Goal: Task Accomplishment & Management: Use online tool/utility

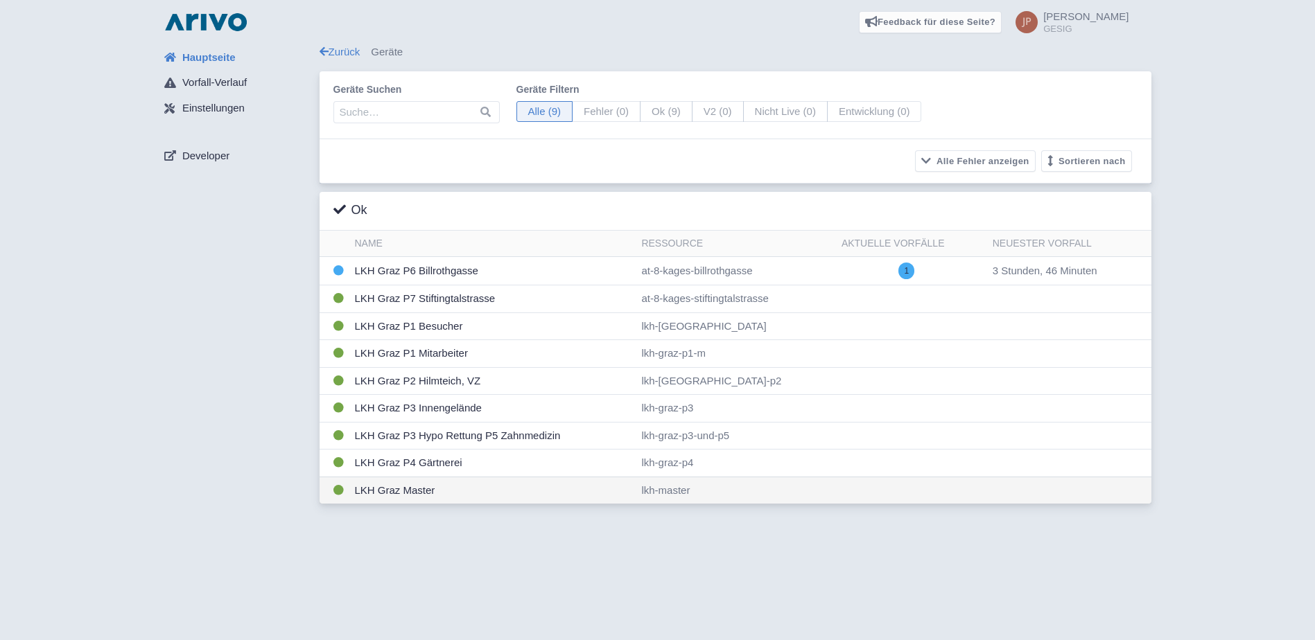
click at [399, 492] on td "LKH Graz Master" at bounding box center [492, 490] width 287 height 27
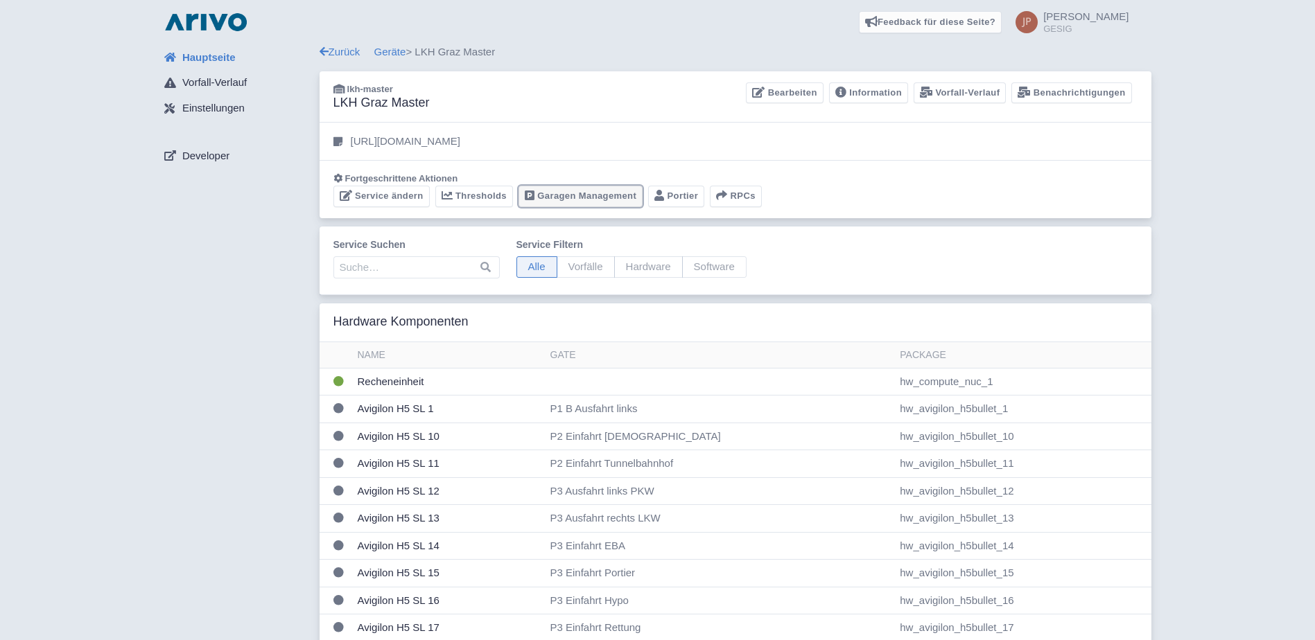
click at [588, 193] on link "Garagen Management" at bounding box center [580, 196] width 124 height 21
click at [386, 54] on link "Geräte" at bounding box center [390, 52] width 32 height 12
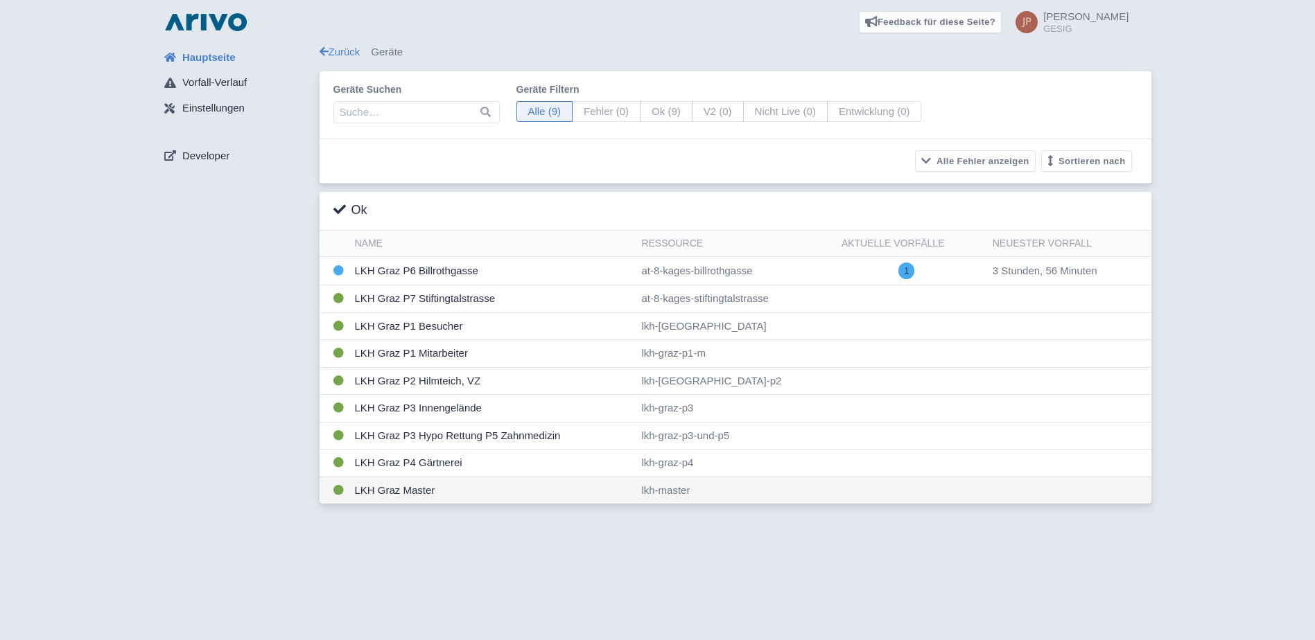
click at [393, 489] on td "LKH Graz Master" at bounding box center [492, 490] width 287 height 27
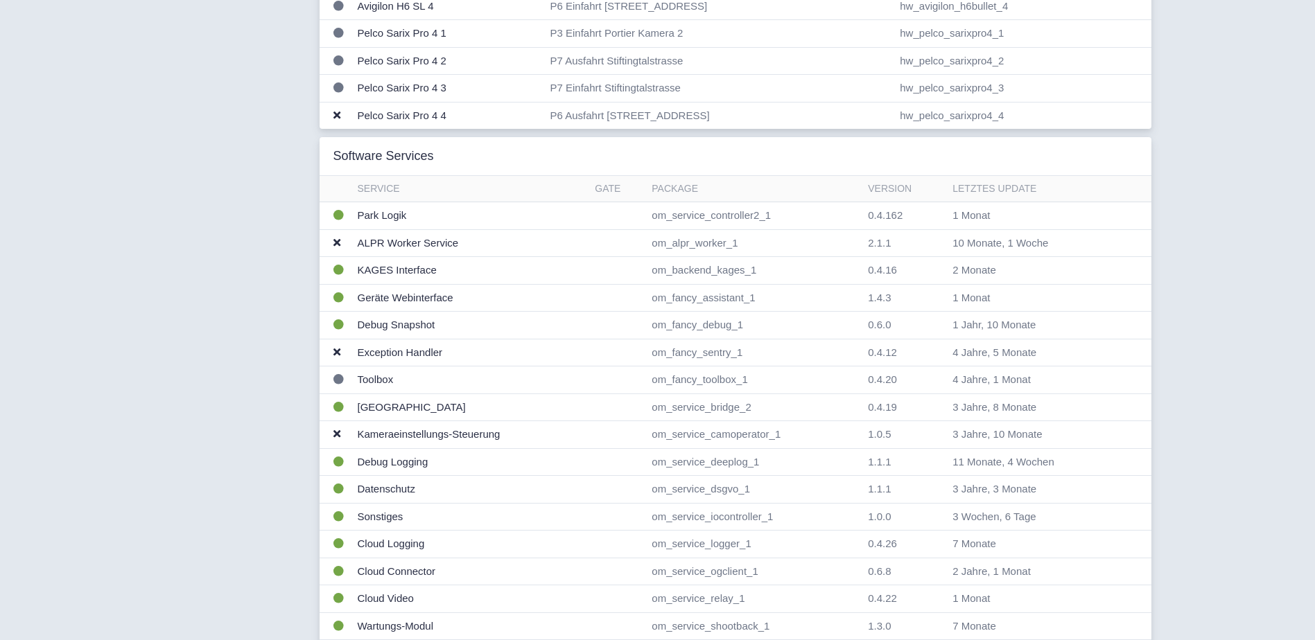
scroll to position [1155, 0]
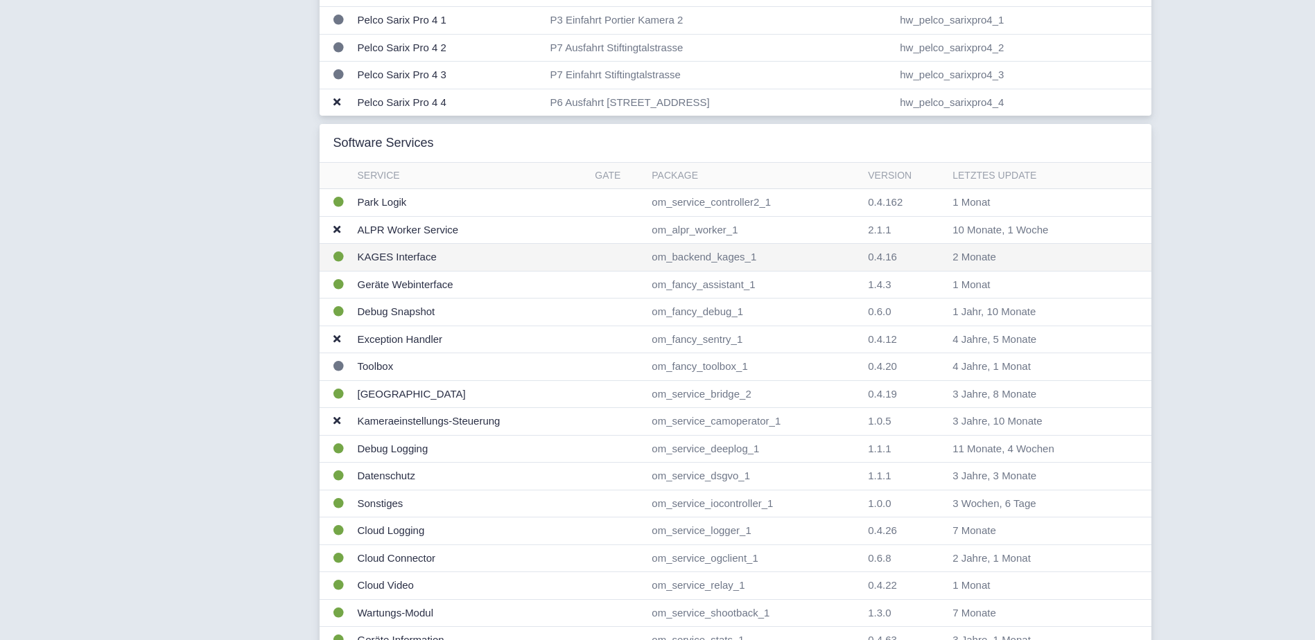
click at [394, 255] on td "KAGES Interface" at bounding box center [471, 258] width 238 height 28
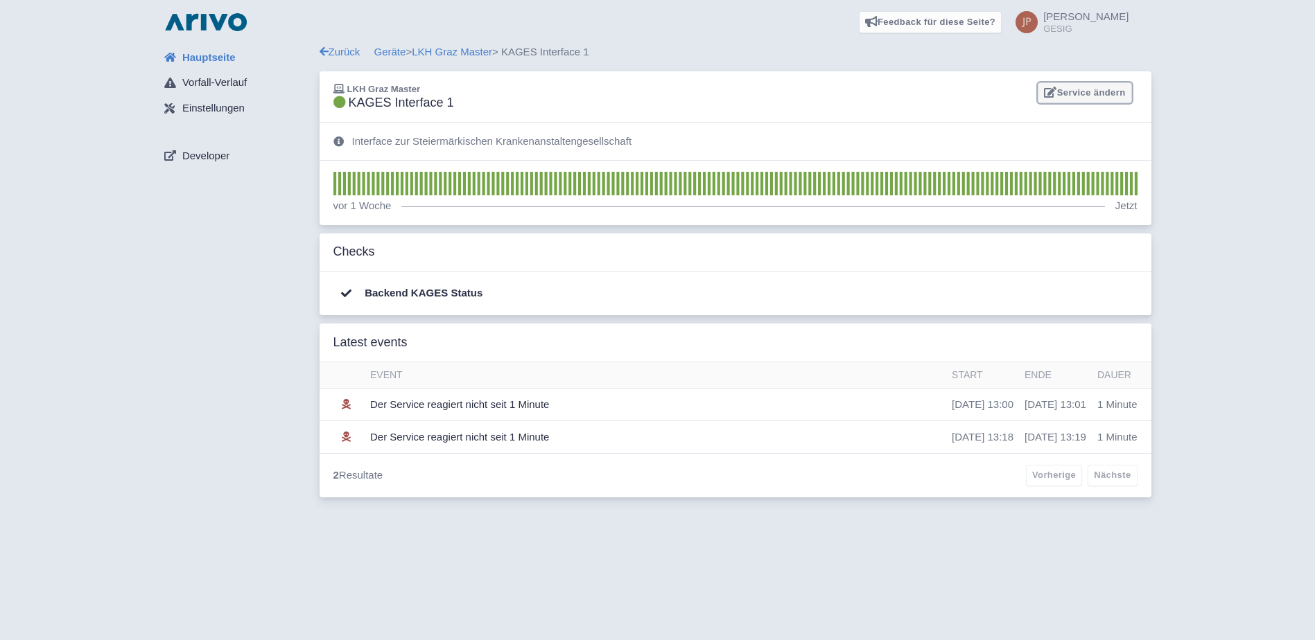
click at [1086, 91] on link "Service ändern" at bounding box center [1085, 92] width 94 height 21
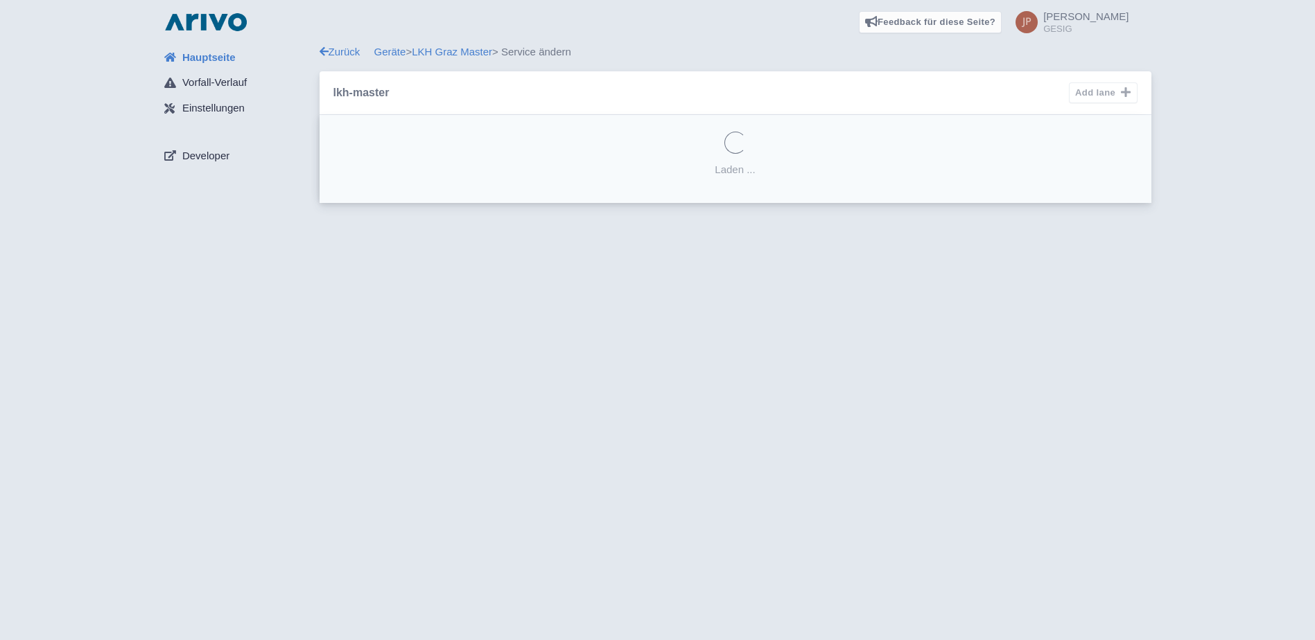
select select
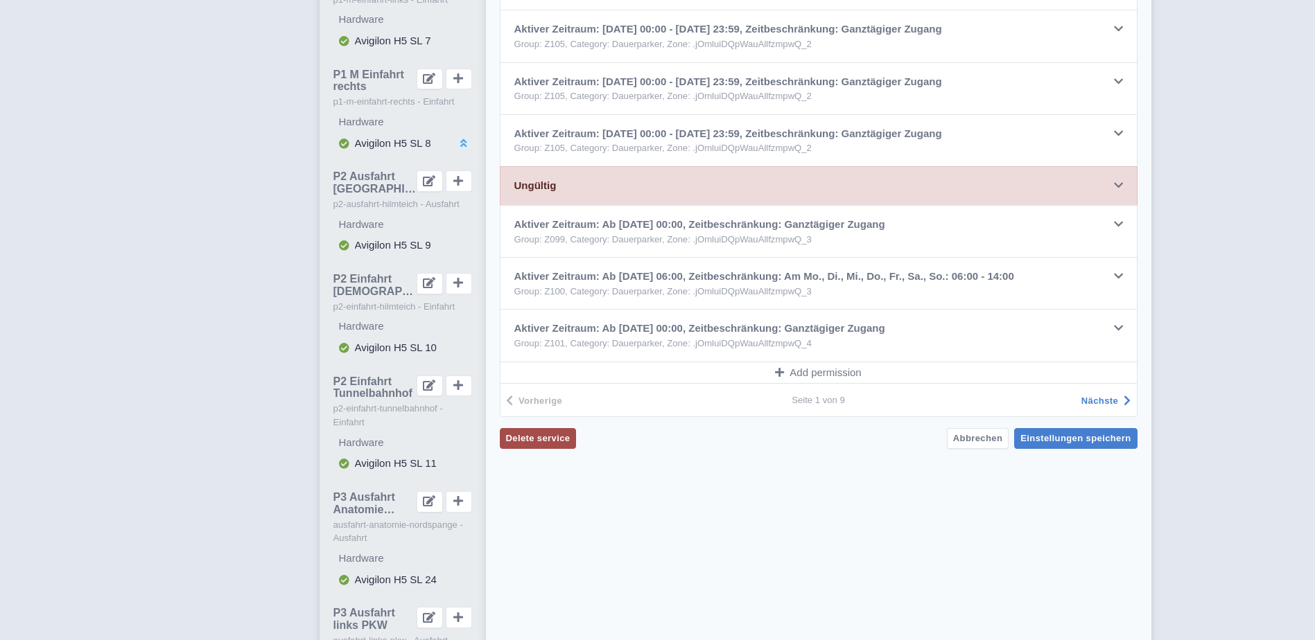
scroll to position [832, 0]
click at [1098, 399] on span "Nächste" at bounding box center [1099, 399] width 37 height 10
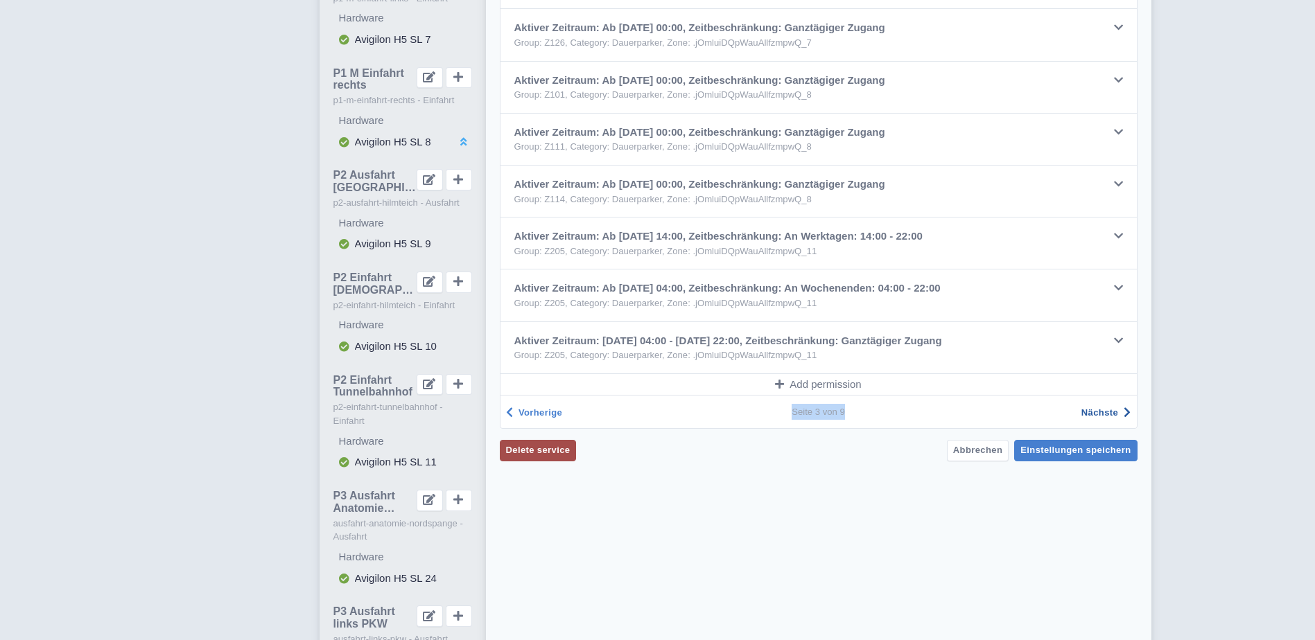
click at [1098, 399] on div "Vorherige Nächste Seite 3 von 9" at bounding box center [819, 412] width 638 height 34
drag, startPoint x: 1098, startPoint y: 399, endPoint x: 1098, endPoint y: 414, distance: 15.2
click at [1098, 414] on span "Nächste" at bounding box center [1099, 413] width 37 height 10
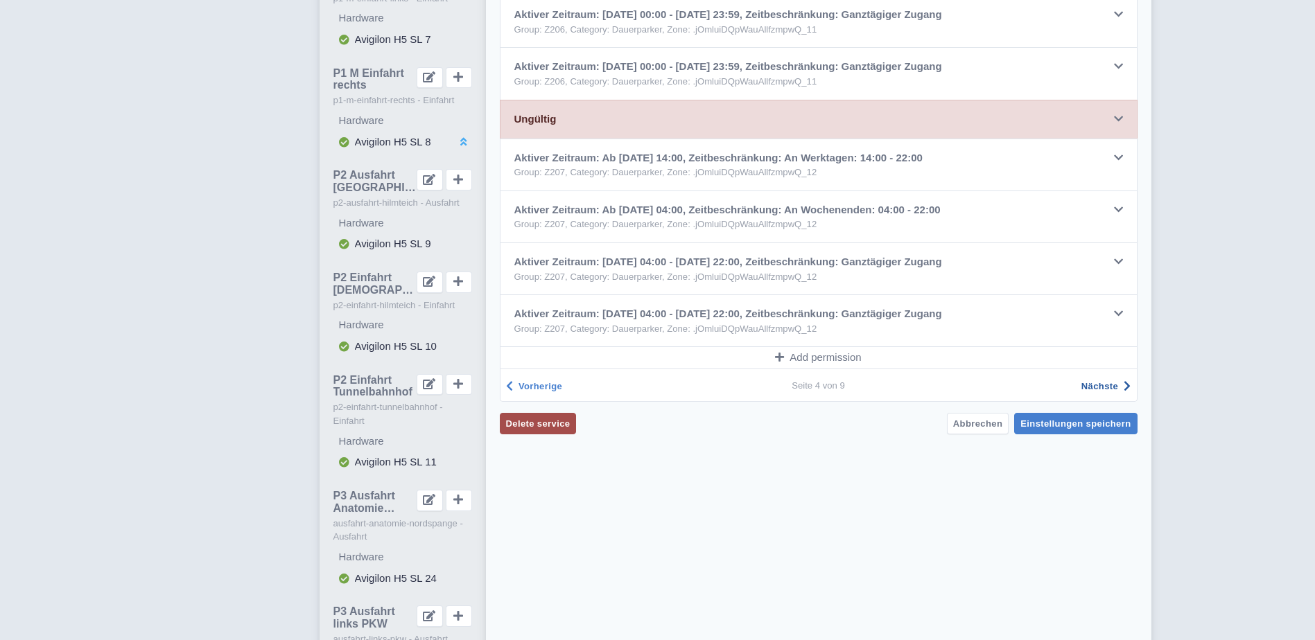
click at [1098, 387] on span "Nächste" at bounding box center [1099, 386] width 37 height 10
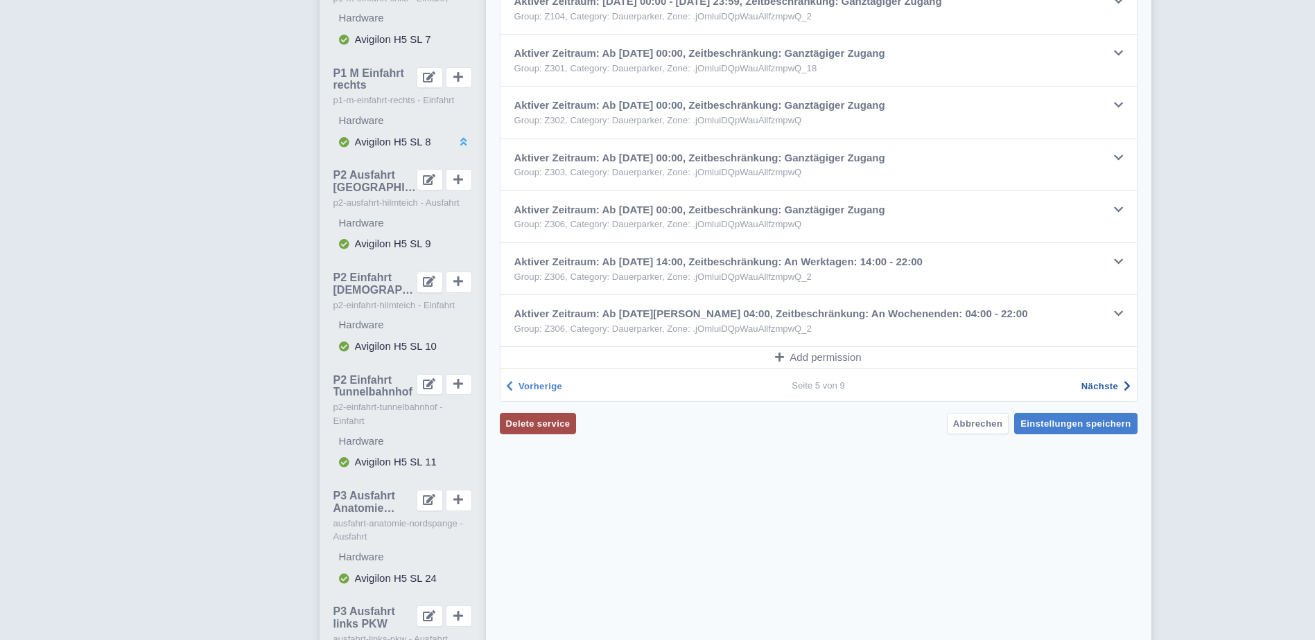
click at [1098, 387] on span "Nächste" at bounding box center [1099, 386] width 37 height 10
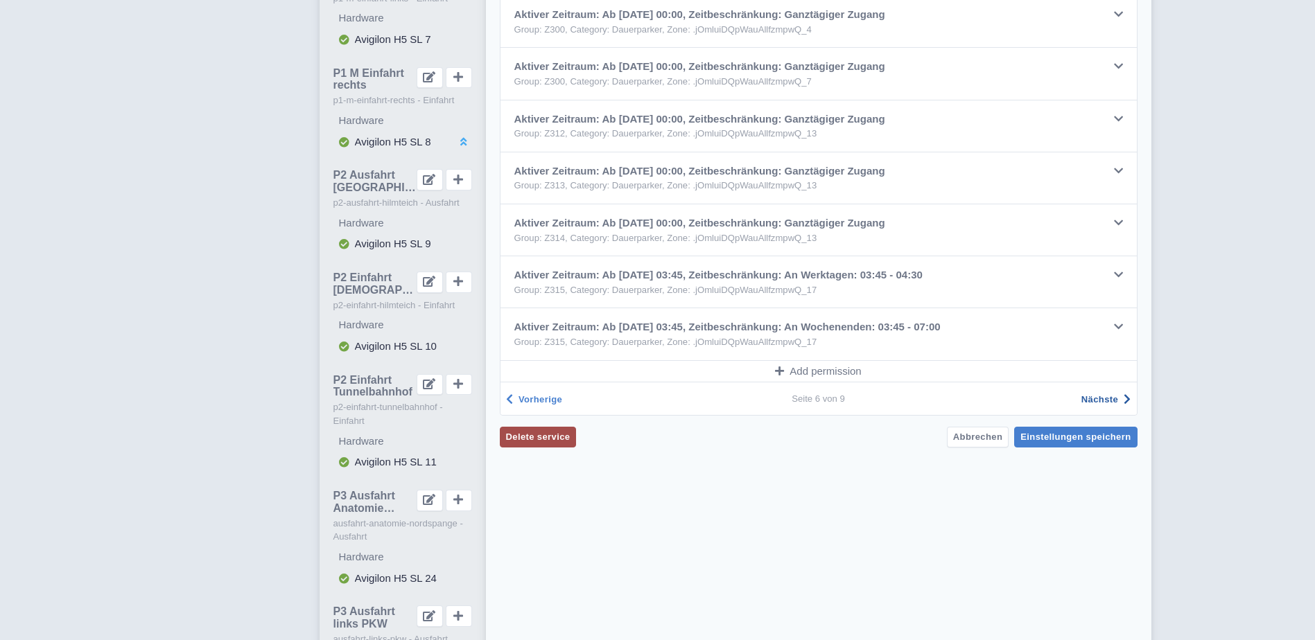
click at [1100, 397] on span "Nächste" at bounding box center [1099, 399] width 37 height 10
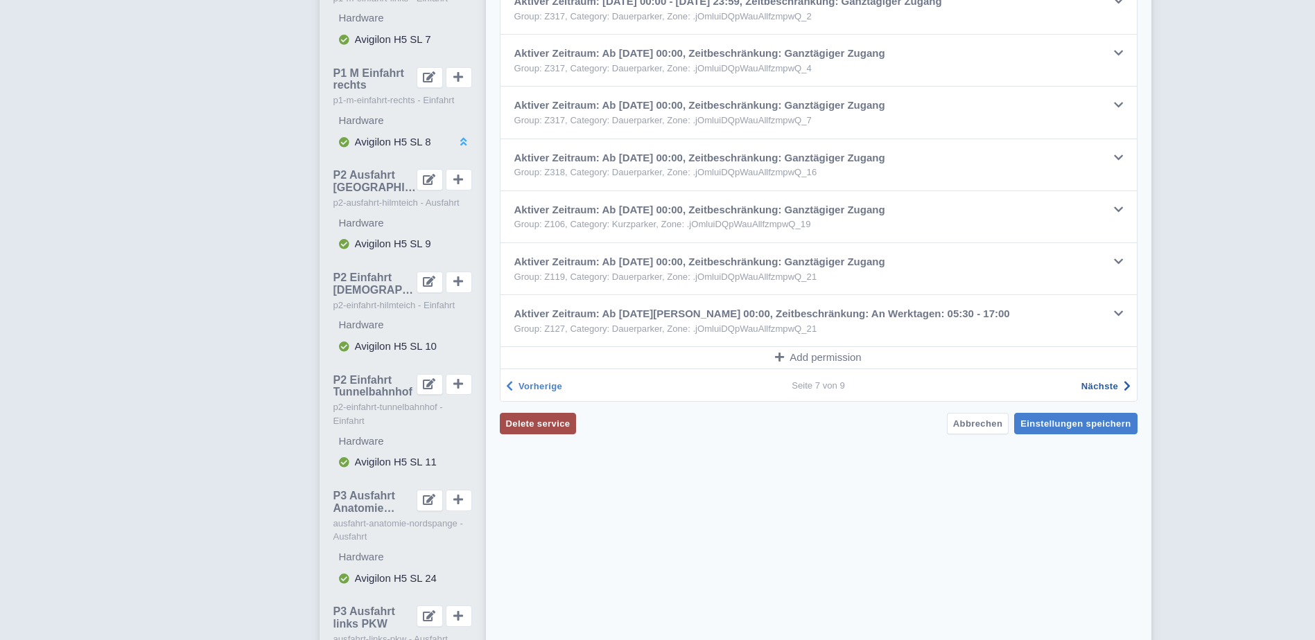
click at [1100, 387] on span "Nächste" at bounding box center [1099, 386] width 37 height 10
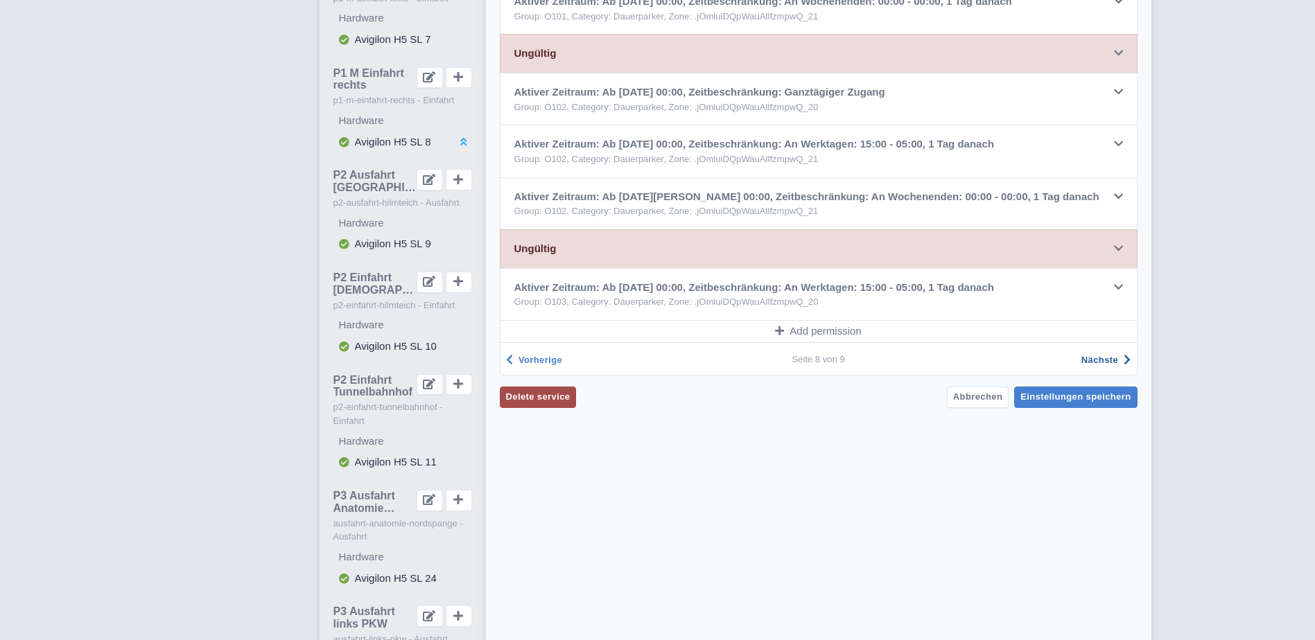
click at [1101, 361] on span "Nächste" at bounding box center [1099, 360] width 37 height 10
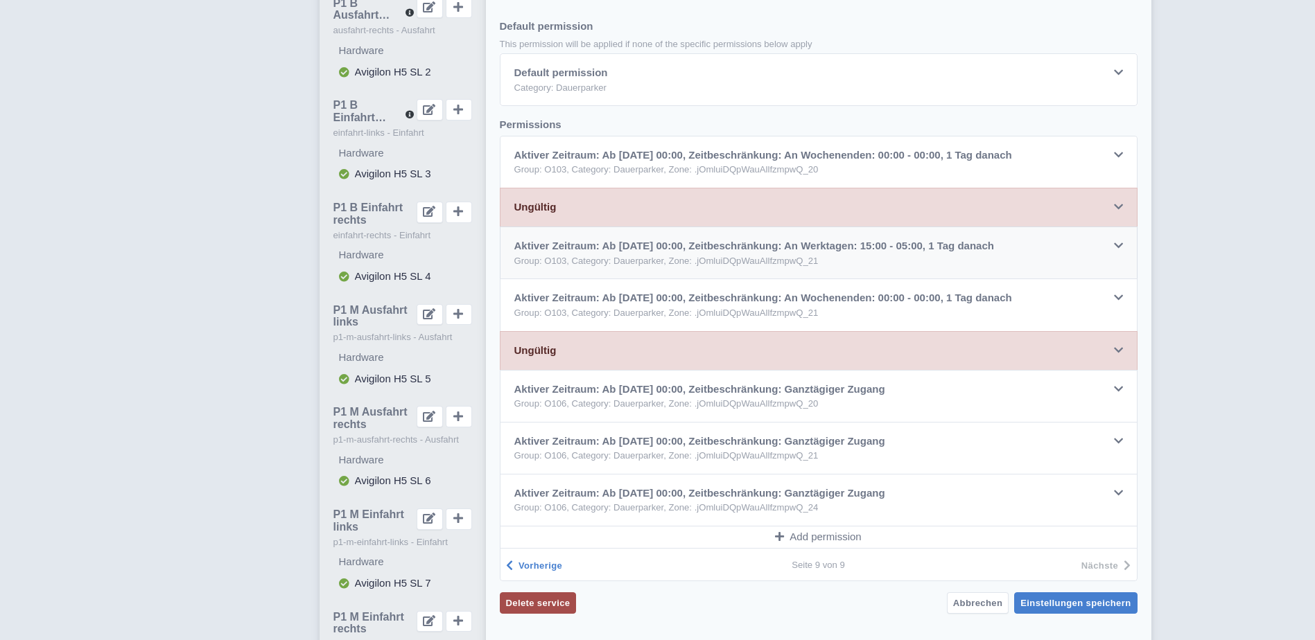
scroll to position [277, 0]
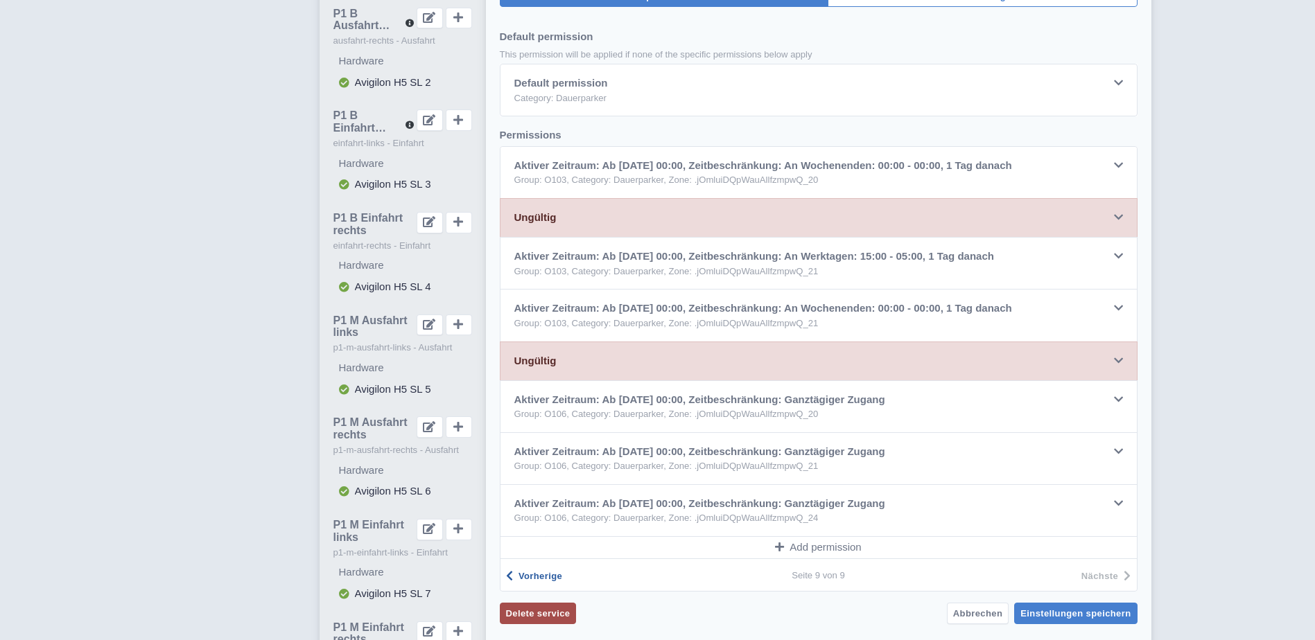
click at [536, 574] on span "Vorherige" at bounding box center [540, 576] width 44 height 10
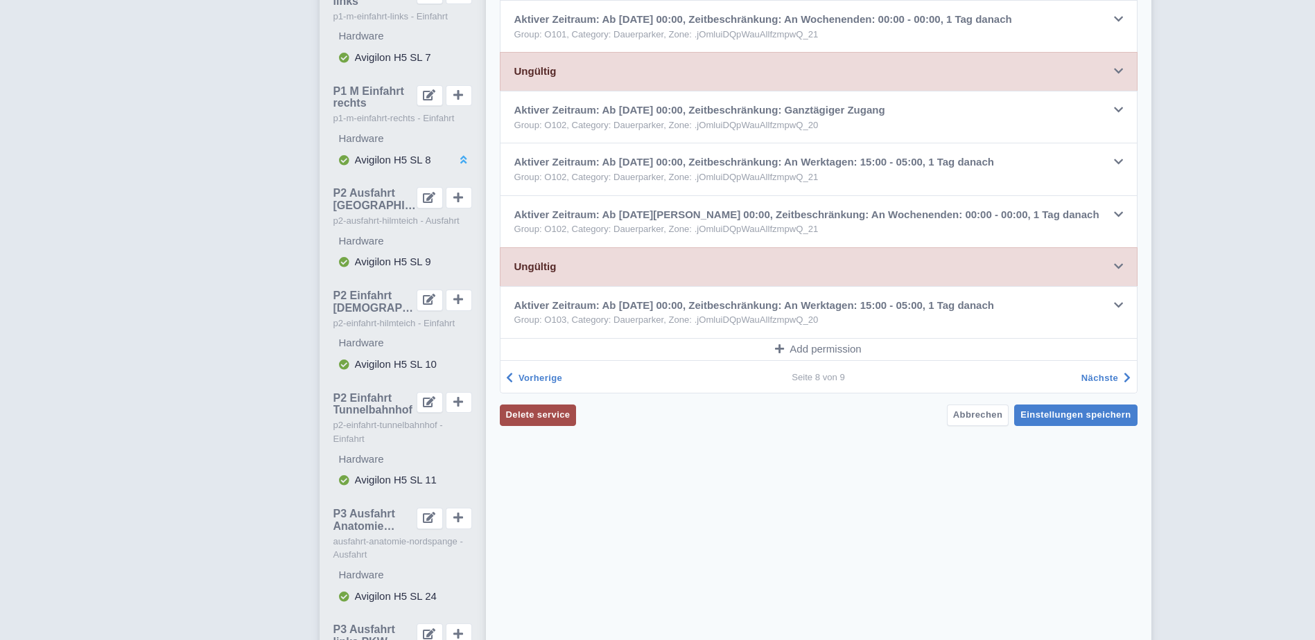
scroll to position [832, 0]
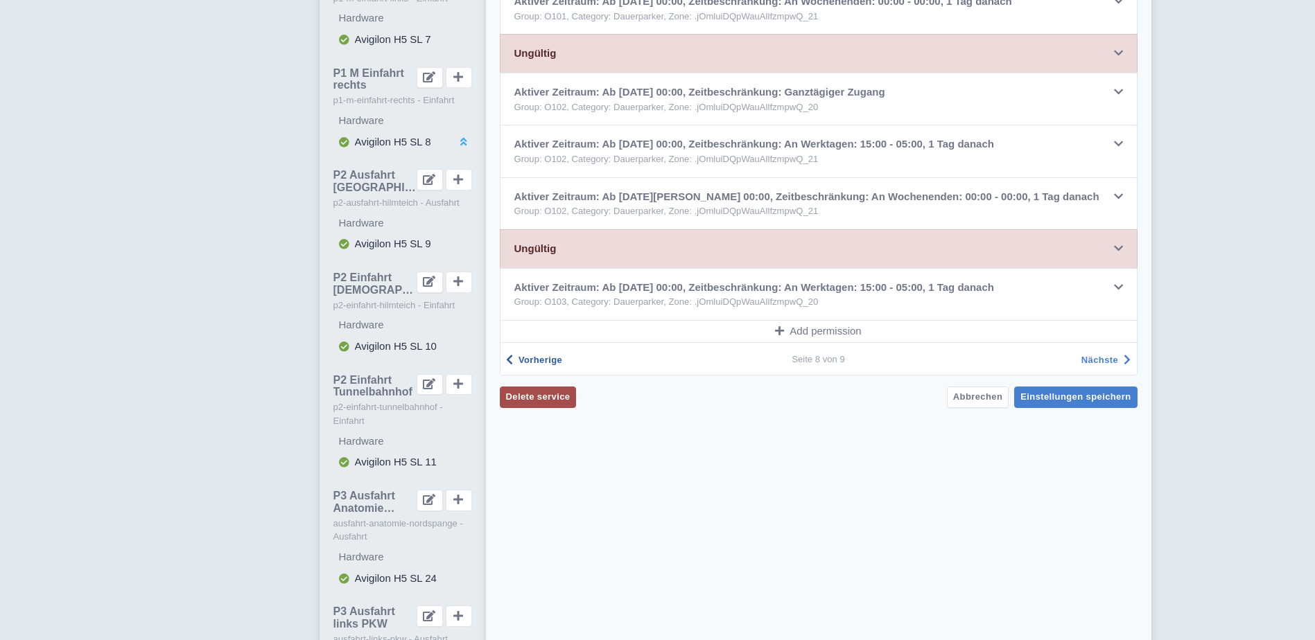
click at [543, 362] on span "Vorherige" at bounding box center [540, 360] width 44 height 10
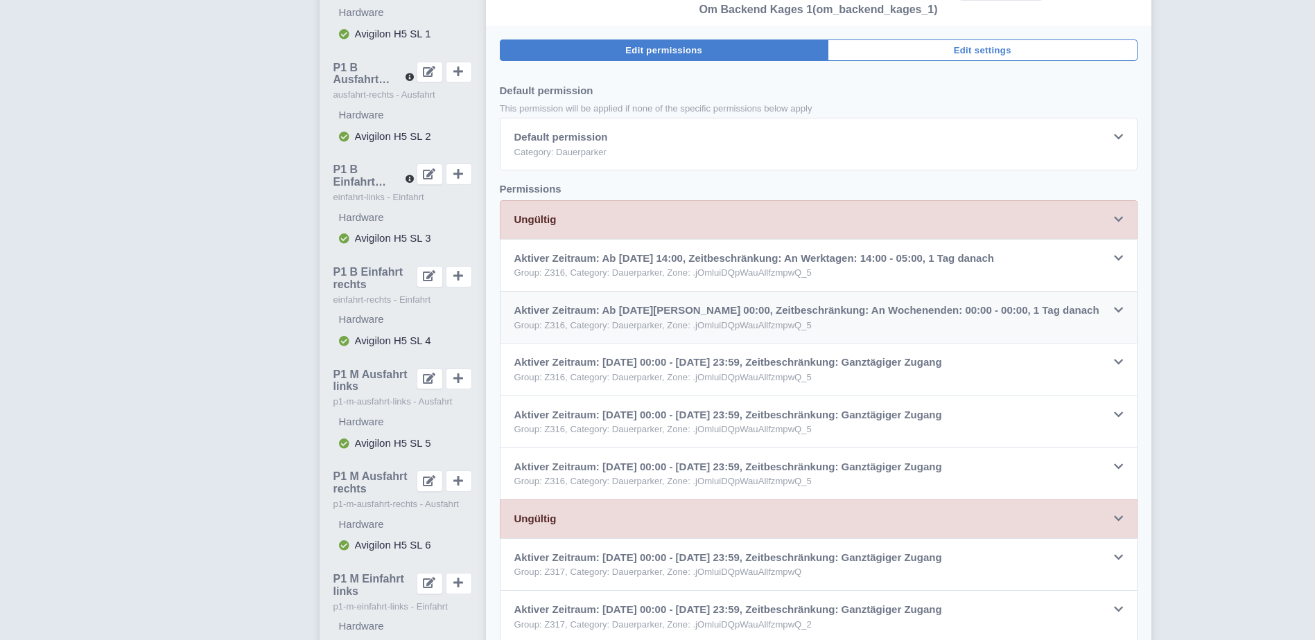
scroll to position [231, 0]
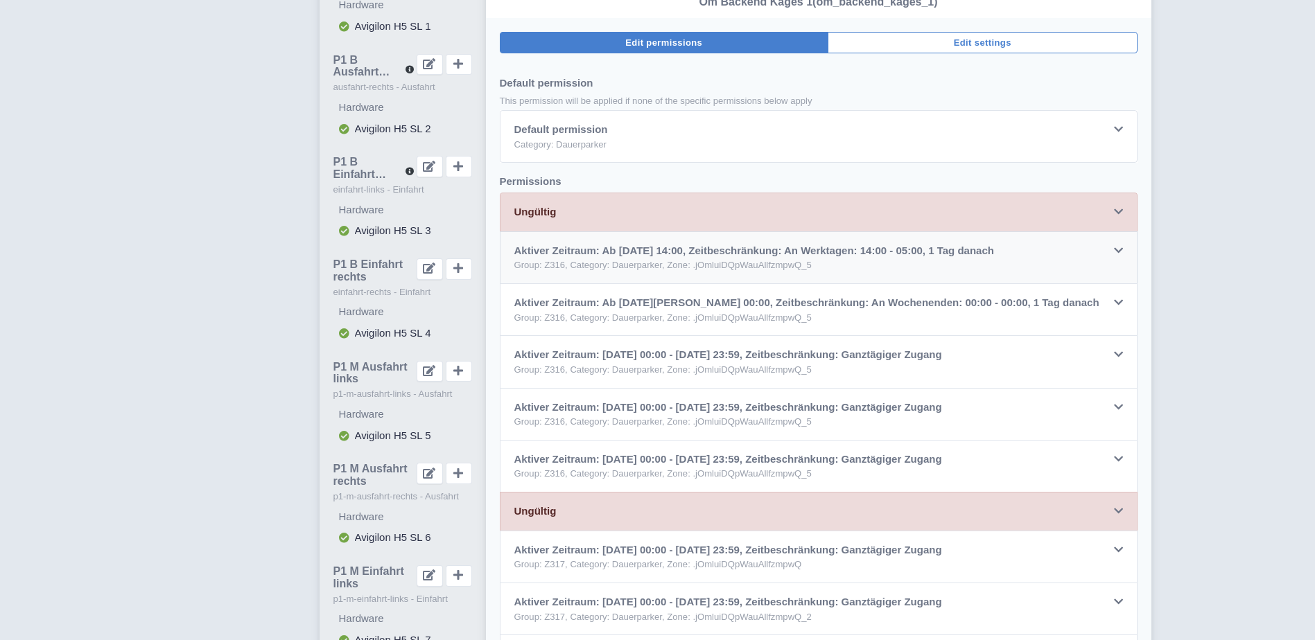
click at [1119, 253] on icon at bounding box center [1118, 250] width 9 height 10
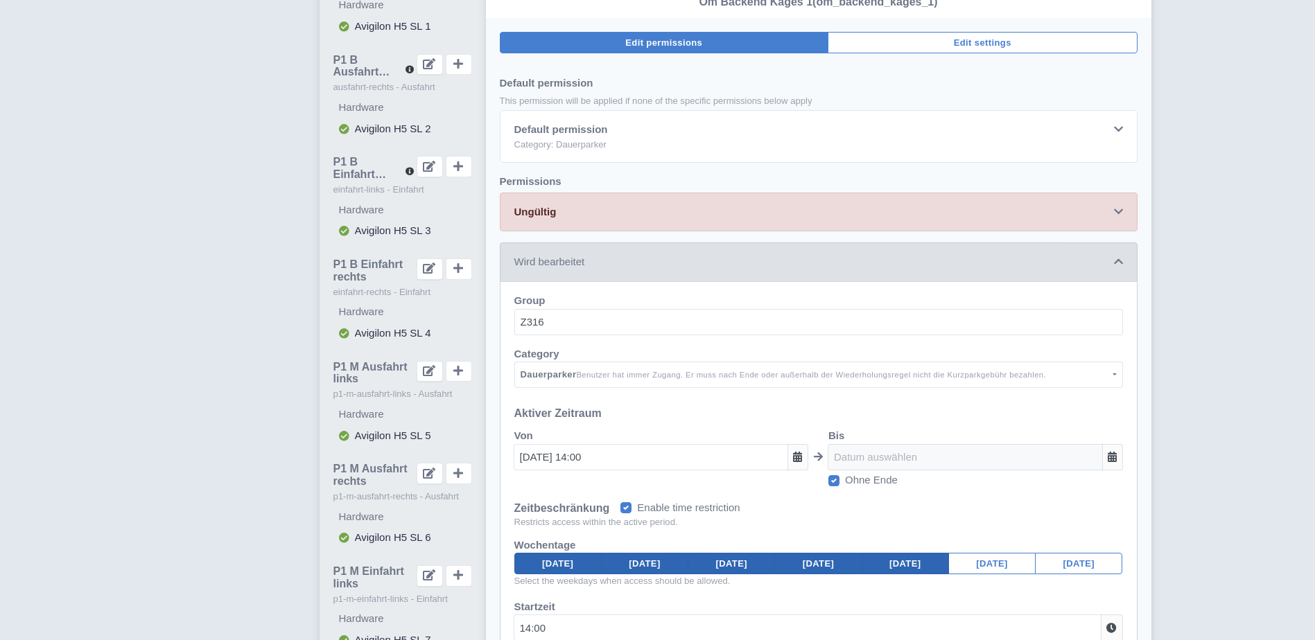
scroll to position [463, 0]
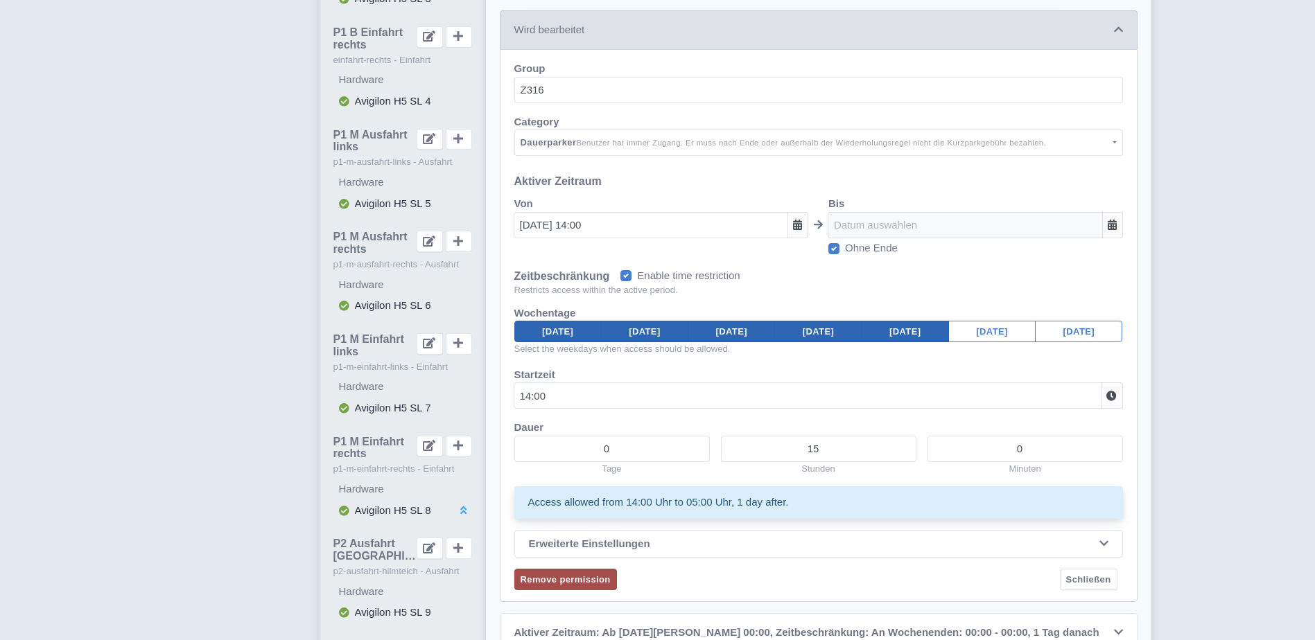
click at [1120, 29] on icon at bounding box center [1118, 29] width 9 height 10
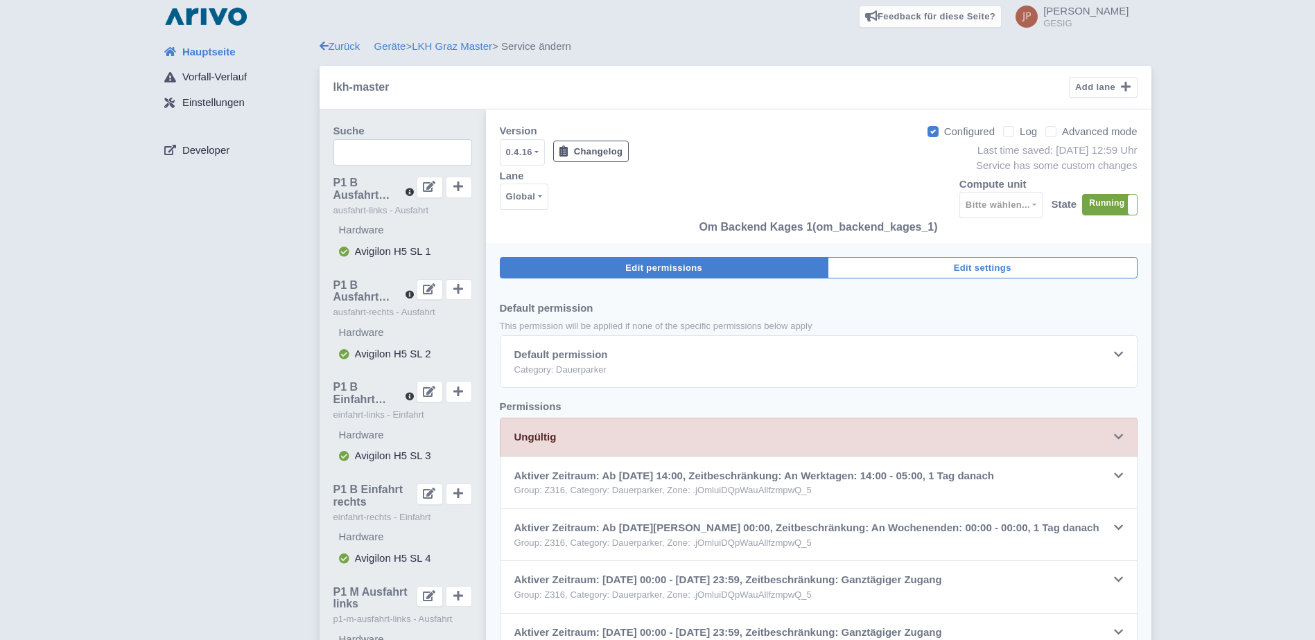
scroll to position [0, 0]
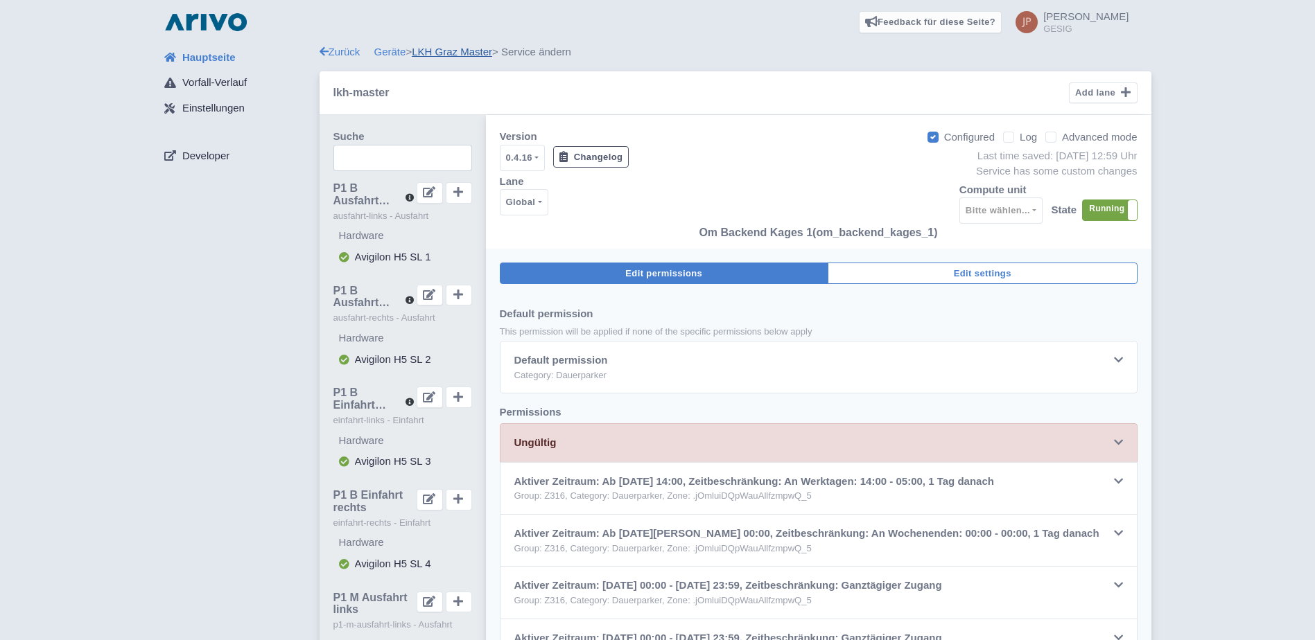
click at [462, 53] on link "LKH Graz Master" at bounding box center [452, 52] width 80 height 12
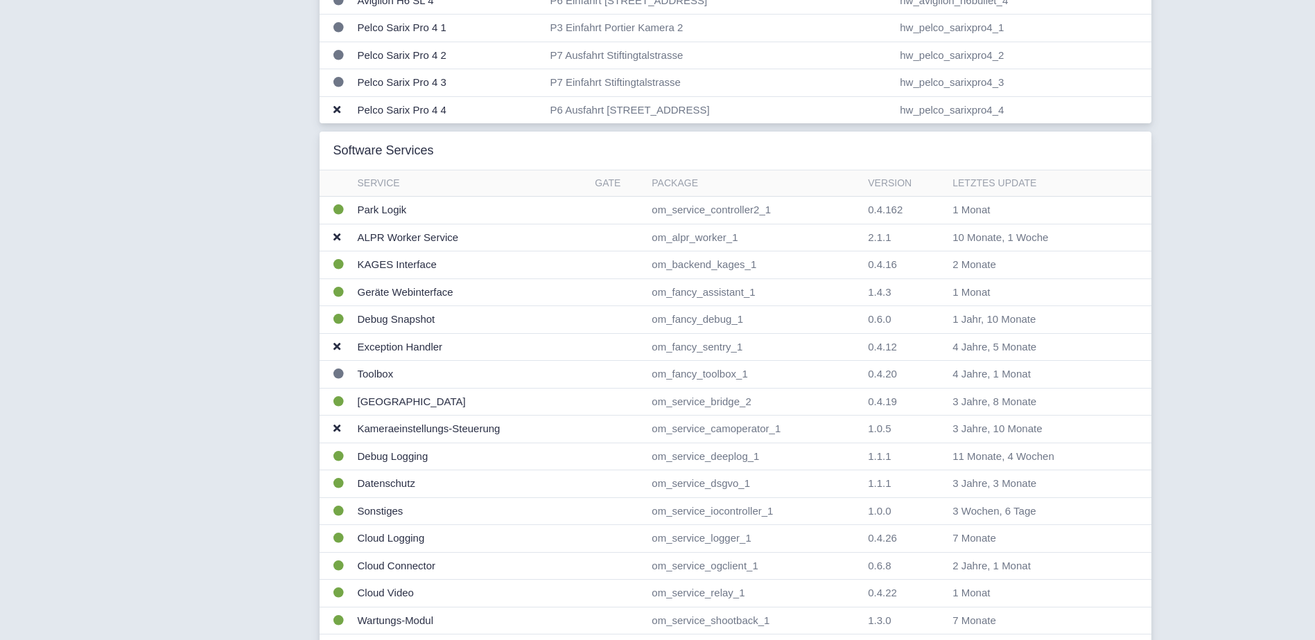
scroll to position [1287, 0]
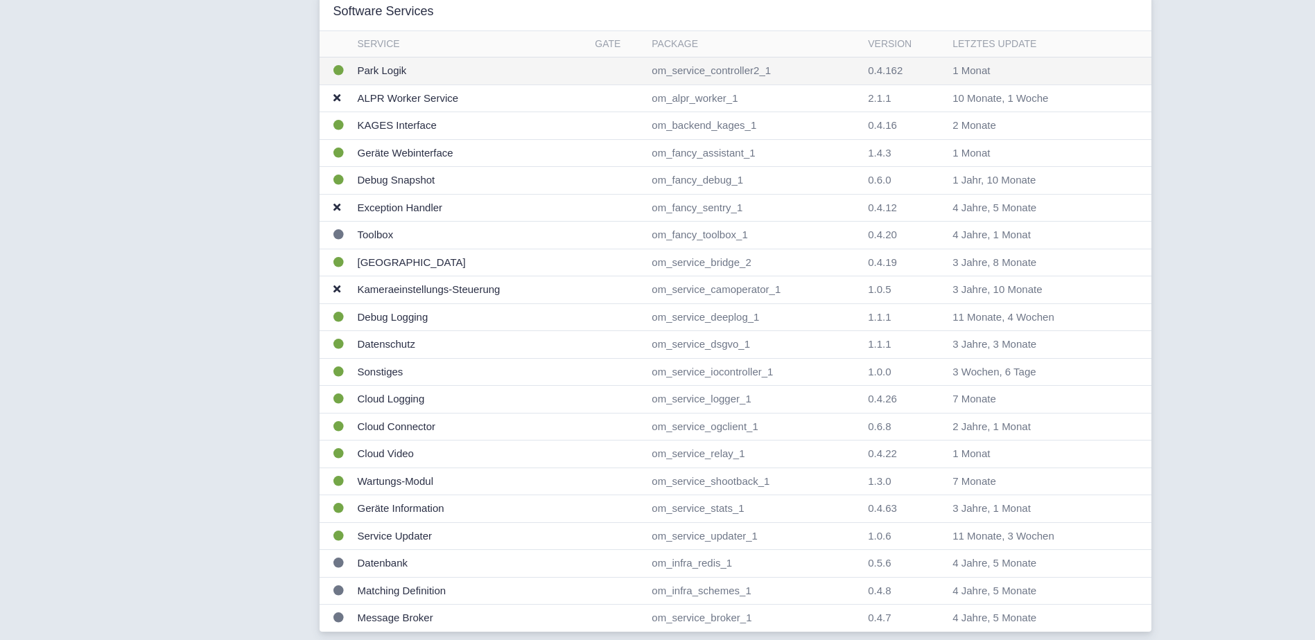
click at [383, 73] on td "Park Logik" at bounding box center [471, 72] width 238 height 28
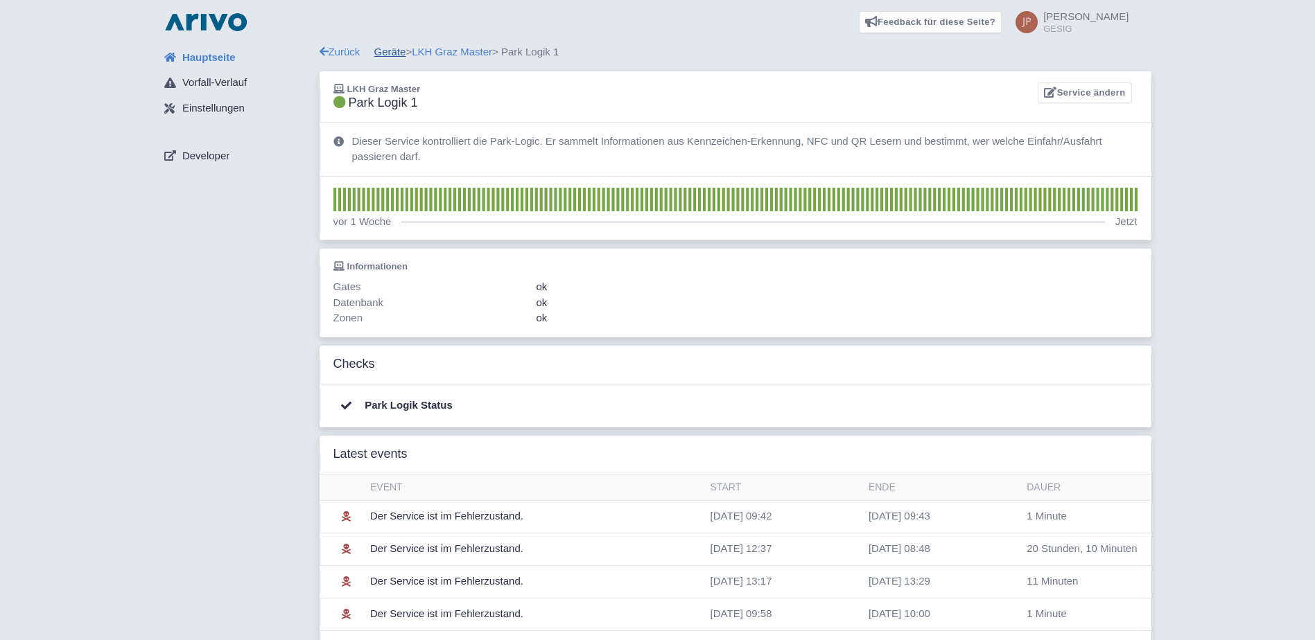
click at [399, 52] on link "Geräte" at bounding box center [390, 52] width 32 height 12
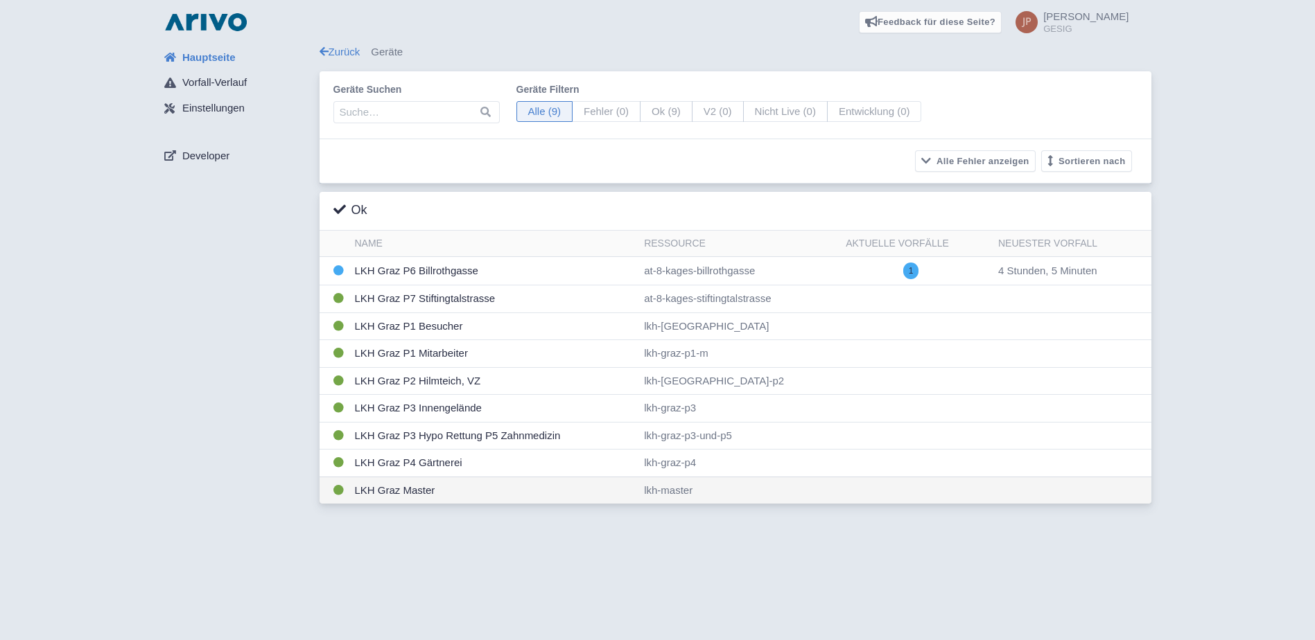
click at [392, 491] on td "LKH Graz Master" at bounding box center [494, 490] width 290 height 27
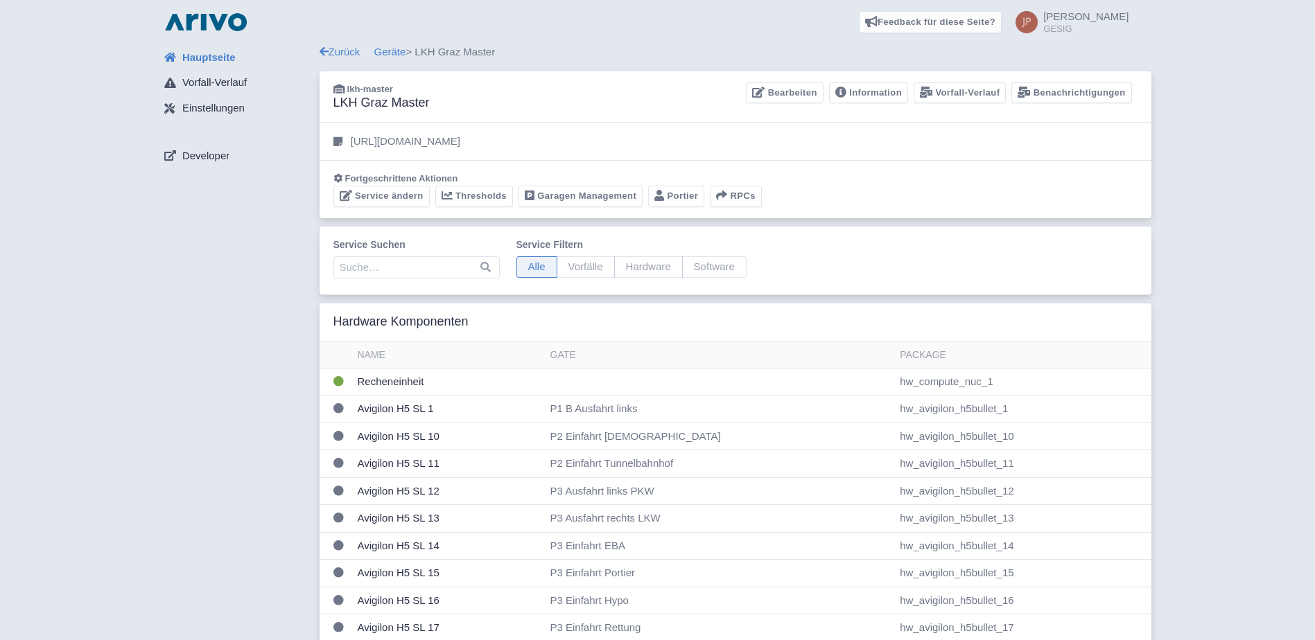
click at [648, 170] on div "Fortgeschrittene Aktionen Service ändern Thresholds Garagen Management [GEOGRAP…" at bounding box center [735, 189] width 832 height 58
drag, startPoint x: 0, startPoint y: 0, endPoint x: 648, endPoint y: 170, distance: 669.9
click at [648, 170] on div "Fortgeschrittene Aktionen Service ändern Thresholds Garagen Management [GEOGRAP…" at bounding box center [735, 189] width 832 height 58
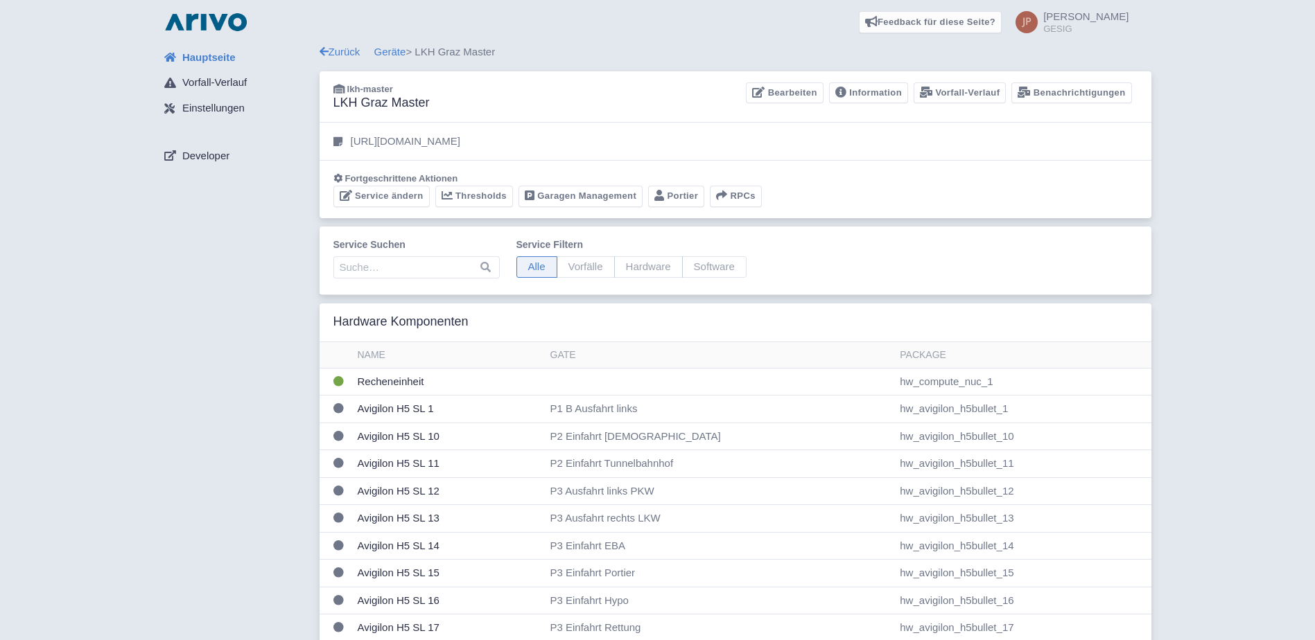
click at [648, 170] on div "Fortgeschrittene Aktionen Service ändern Thresholds Garagen Management [GEOGRAP…" at bounding box center [735, 189] width 832 height 58
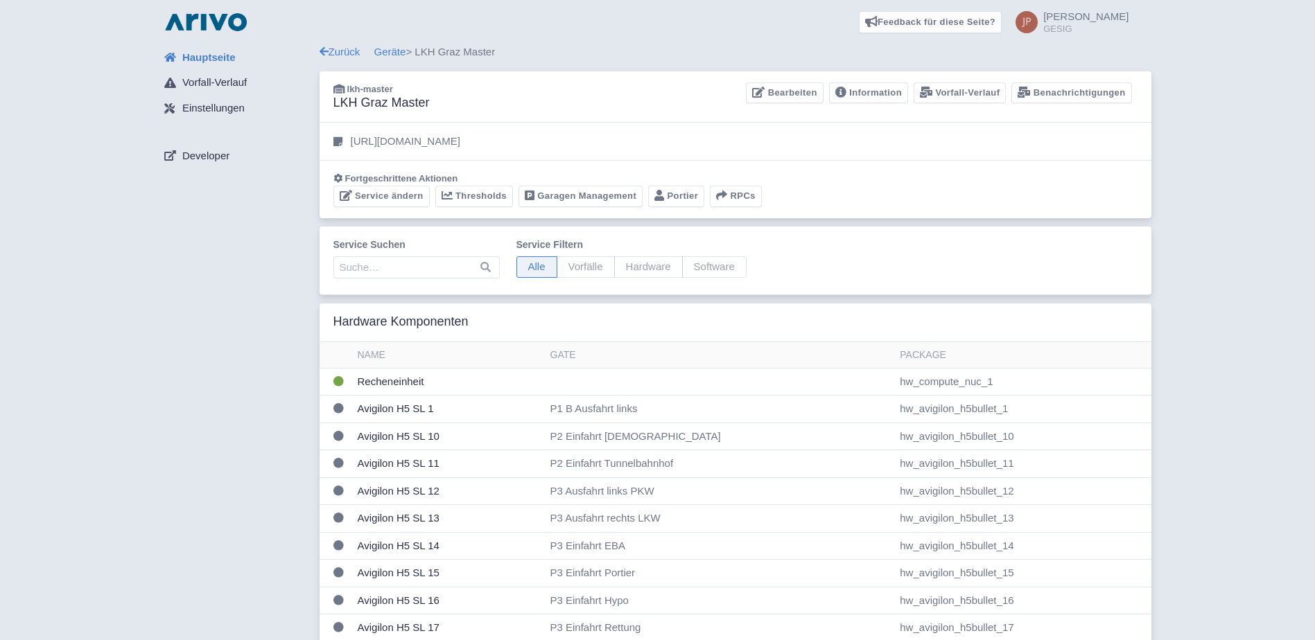
click at [648, 170] on div "Fortgeschrittene Aktionen Service ändern Thresholds Garagen Management [GEOGRAP…" at bounding box center [735, 189] width 832 height 58
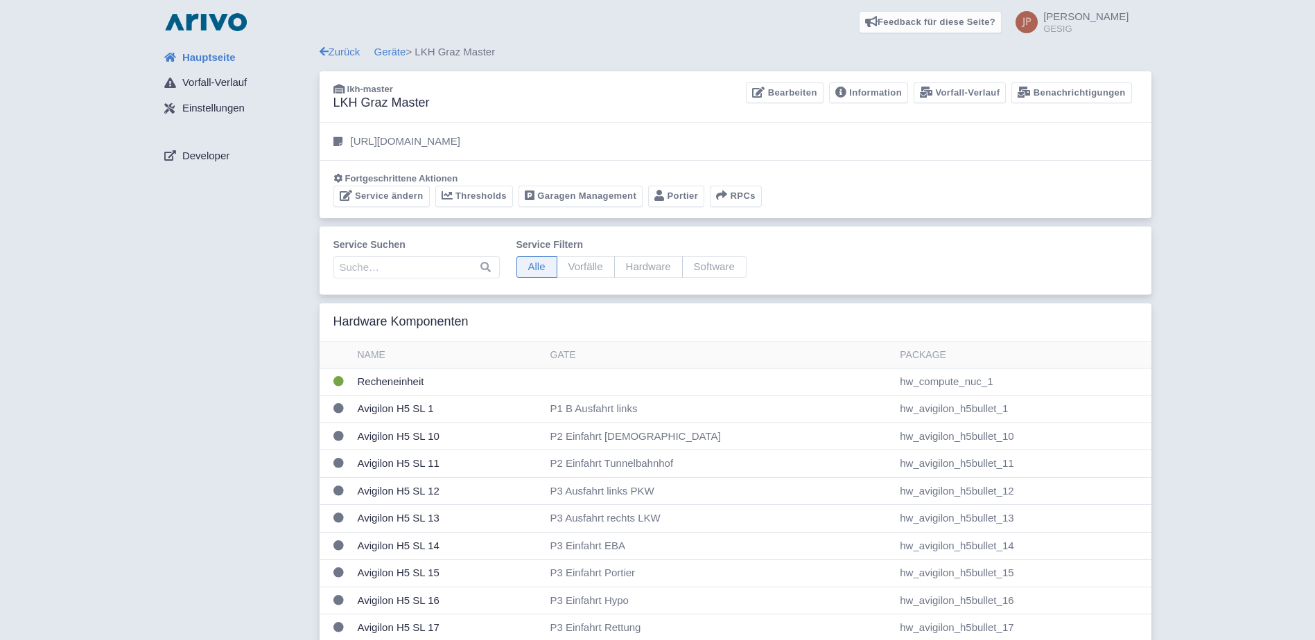
click at [648, 170] on div "Fortgeschrittene Aktionen Service ändern Thresholds Garagen Management [GEOGRAP…" at bounding box center [735, 189] width 832 height 58
drag, startPoint x: 127, startPoint y: 387, endPoint x: 146, endPoint y: 377, distance: 21.4
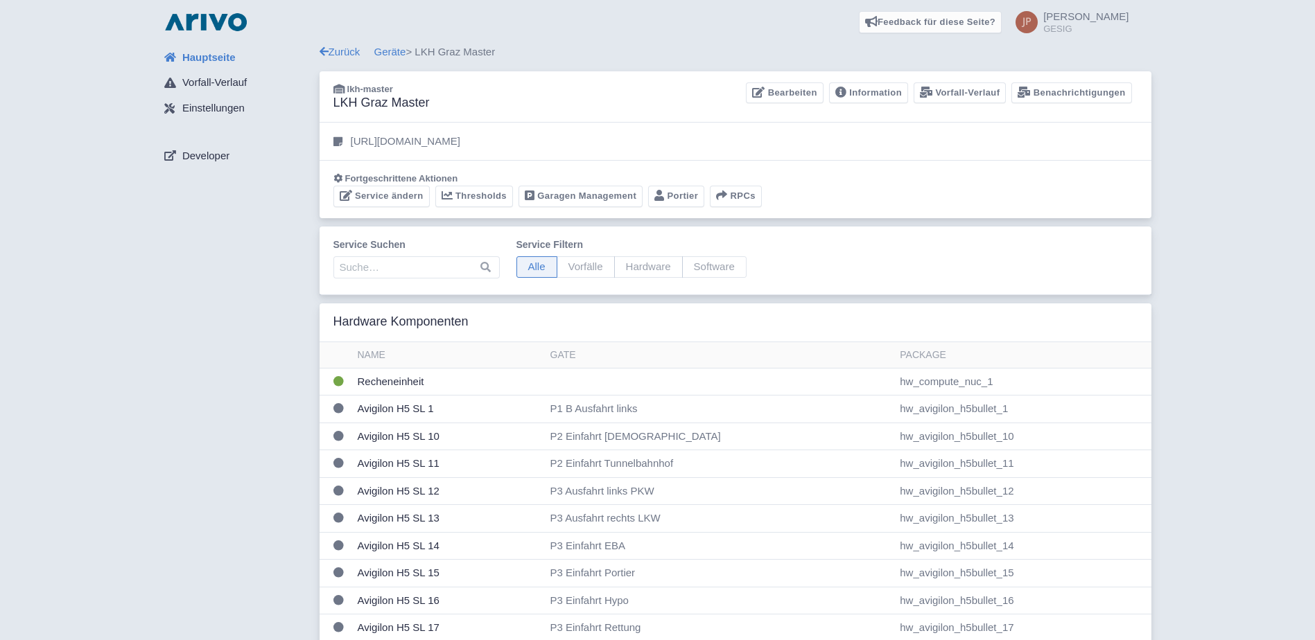
click at [680, 195] on link "Portier" at bounding box center [676, 196] width 56 height 21
